Goal: Task Accomplishment & Management: Manage account settings

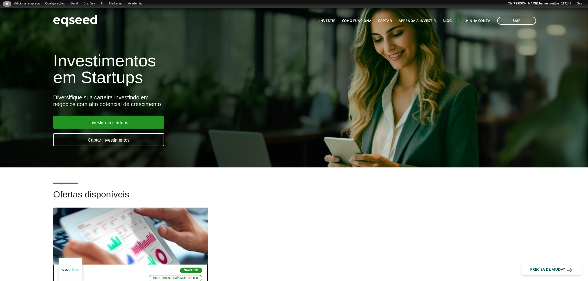
click at [63, 243] on div at bounding box center [131, 236] width 186 height 68
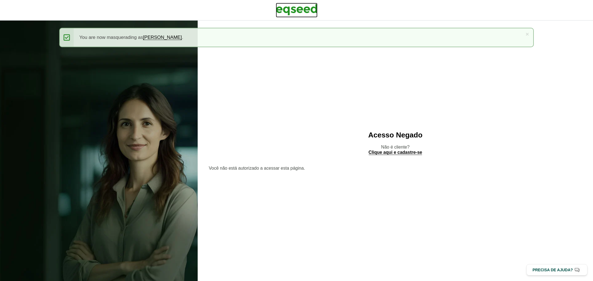
click at [279, 10] on img at bounding box center [297, 10] width 42 height 14
click at [301, 11] on img at bounding box center [297, 10] width 42 height 14
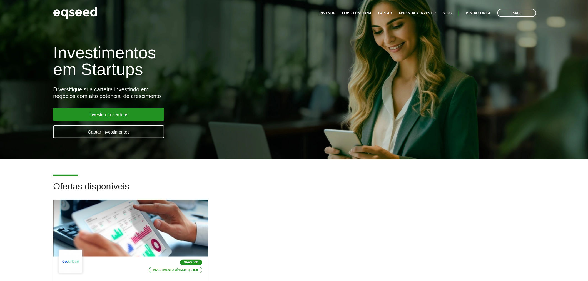
click at [465, 11] on ul "Início Investir Como funciona Captar Aprenda a investir Blog Minha conta Sair" at bounding box center [428, 13] width 222 height 8
click at [469, 12] on link "Minha conta" at bounding box center [478, 13] width 25 height 4
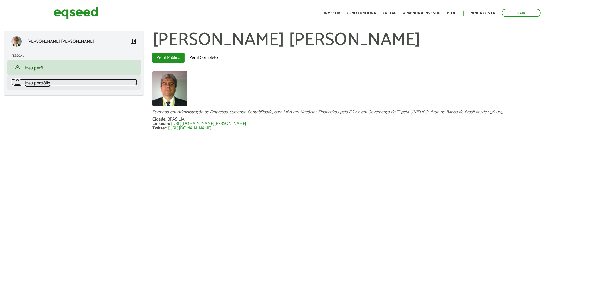
click at [70, 82] on link "work Meu portfólio" at bounding box center [73, 82] width 125 height 7
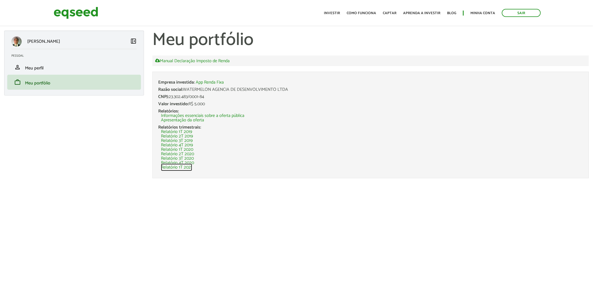
click at [186, 166] on link "Relatório 1T 2021" at bounding box center [176, 167] width 31 height 4
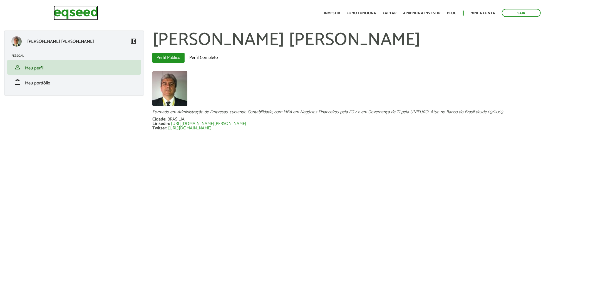
click at [66, 9] on img at bounding box center [76, 13] width 44 height 15
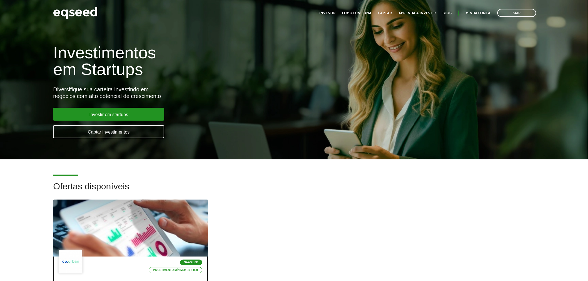
drag, startPoint x: 155, startPoint y: 238, endPoint x: 157, endPoint y: 231, distance: 7.8
click at [155, 238] on div at bounding box center [131, 228] width 186 height 68
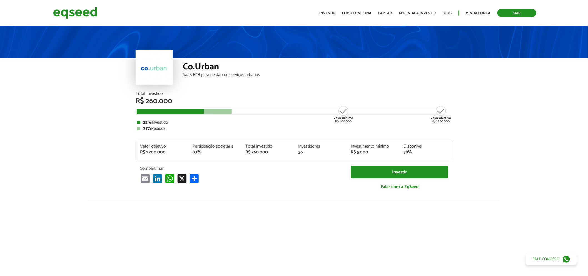
click at [513, 15] on link "Sair" at bounding box center [516, 13] width 39 height 8
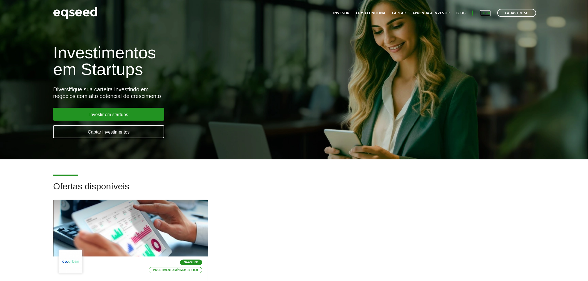
click at [486, 13] on link "Login" at bounding box center [485, 13] width 11 height 4
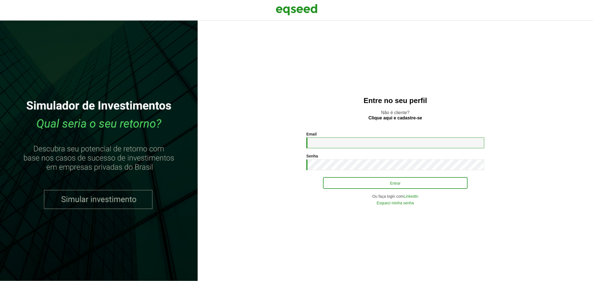
type input "**********"
click at [348, 180] on button "Entrar" at bounding box center [395, 183] width 144 height 11
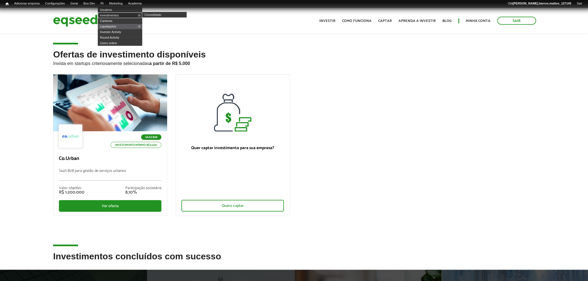
click at [114, 16] on link "Investimentos" at bounding box center [120, 16] width 44 height 6
